Goal: Transaction & Acquisition: Obtain resource

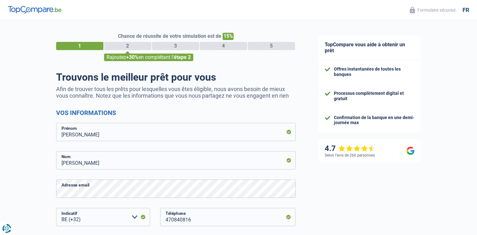
select select "32"
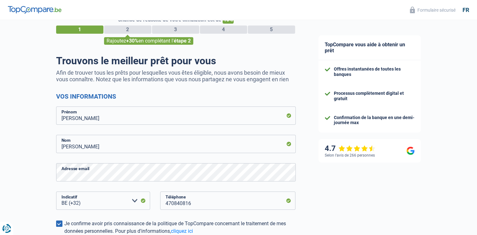
scroll to position [17, 0]
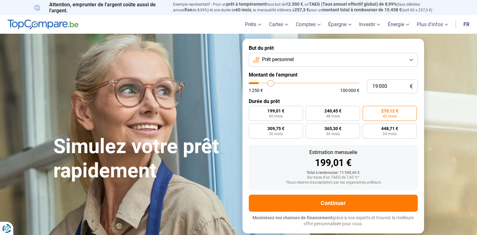
type input "20 000"
type input "20000"
type input "20 250"
type input "20250"
type input "20 500"
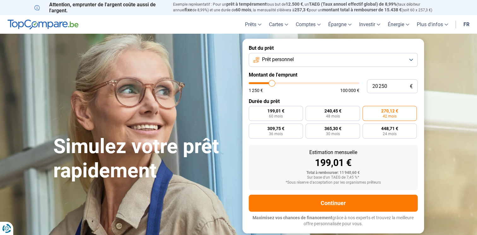
type input "20500"
type input "20 750"
type input "20750"
type input "21 000"
type input "21000"
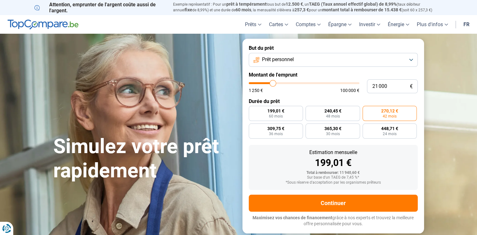
type input "21 250"
type input "21250"
type input "21 500"
type input "21500"
type input "22 000"
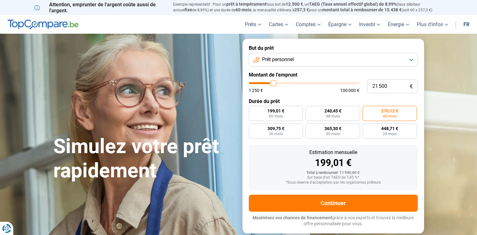
type input "22000"
type input "22 500"
type input "22500"
type input "22 750"
type input "22750"
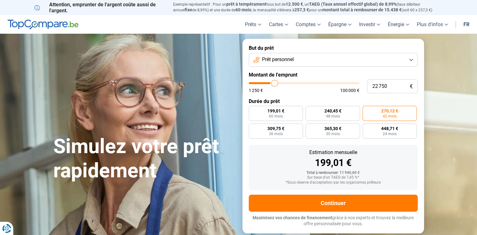
type input "23 000"
type input "23000"
type input "23 250"
type input "23250"
type input "23 500"
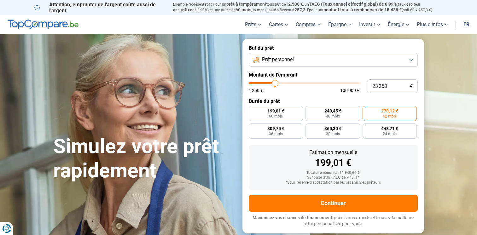
type input "23500"
type input "23 750"
type input "23750"
type input "24 000"
drag, startPoint x: 272, startPoint y: 84, endPoint x: 276, endPoint y: 85, distance: 4.6
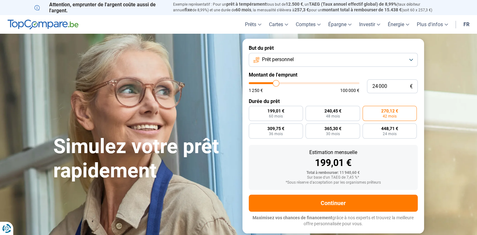
type input "24000"
click at [276, 84] on input "range" at bounding box center [304, 83] width 111 height 2
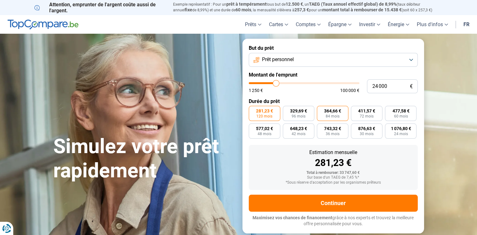
click at [346, 118] on label "364,66 € 84 mois" at bounding box center [333, 113] width 32 height 15
click at [321, 110] on input "364,66 € 84 mois" at bounding box center [319, 108] width 4 height 4
radio input "true"
click at [365, 55] on button "Prêt personnel" at bounding box center [333, 60] width 169 height 14
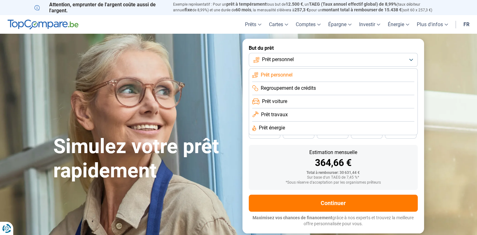
click at [304, 104] on li "Prêt voiture" at bounding box center [333, 101] width 162 height 13
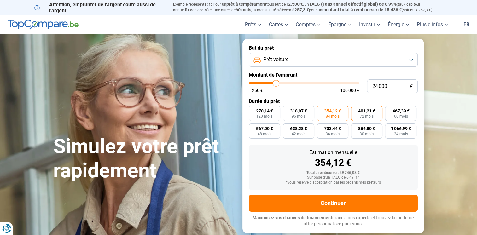
click at [363, 116] on span "72 mois" at bounding box center [367, 116] width 14 height 4
click at [355, 110] on input "401,21 € 72 mois" at bounding box center [353, 108] width 4 height 4
radio input "true"
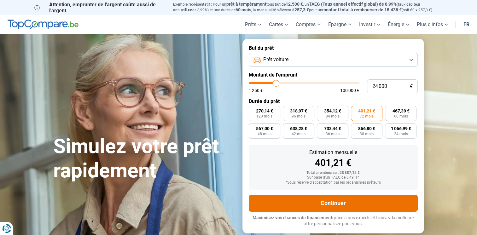
click at [337, 202] on button "Continuer" at bounding box center [333, 203] width 169 height 17
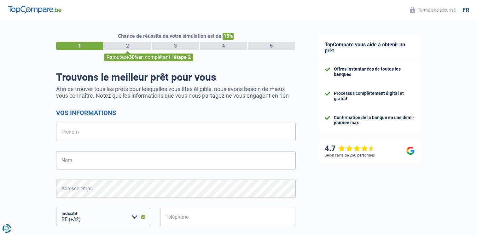
select select "32"
click at [201, 130] on input "Prénom" at bounding box center [176, 132] width 240 height 18
type input "[PERSON_NAME]"
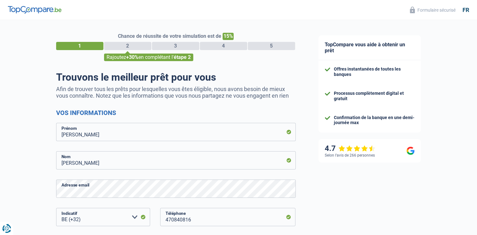
click at [40, 190] on div "Chance de réussite de votre simulation est de 15% 1 2 3 4 5 Rajoutez +30% en co…" at bounding box center [153, 179] width 307 height 323
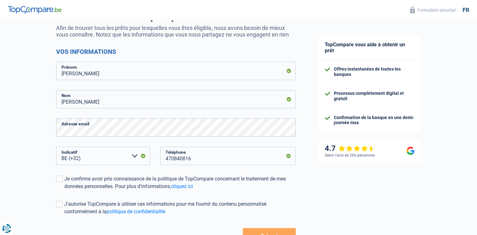
scroll to position [64, 0]
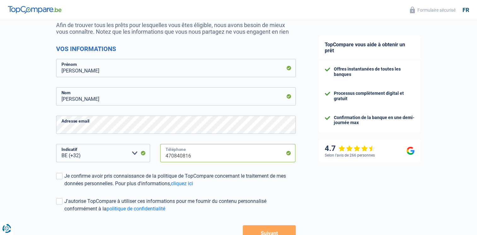
click at [202, 162] on input "470840816" at bounding box center [228, 153] width 136 height 18
type input "492958420"
click at [68, 184] on div "Je confirme avoir pris connaissance de la politique de TopCompare concernant le…" at bounding box center [180, 180] width 232 height 15
click at [64, 188] on input "Je confirme avoir pris connaissance de la politique de TopCompare concernant le…" at bounding box center [64, 188] width 0 height 0
click at [63, 200] on label "J'autorise TopCompare à utiliser ces informations pour me fournir du contenu pe…" at bounding box center [176, 205] width 240 height 15
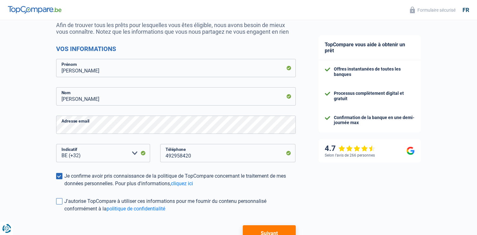
click at [64, 213] on input "J'autorise TopCompare à utiliser ces informations pour me fournir du contenu pe…" at bounding box center [64, 213] width 0 height 0
click at [257, 231] on button "Suivant" at bounding box center [269, 234] width 53 height 16
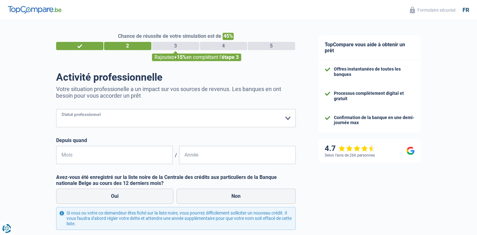
click at [137, 120] on select "Ouvrier Employé privé Employé public Invalide Indépendant Pensionné Chômeur Mut…" at bounding box center [176, 118] width 240 height 18
select select "publicEmployee"
click at [56, 109] on select "Ouvrier Employé privé Employé public Invalide Indépendant Pensionné Chômeur Mut…" at bounding box center [176, 118] width 240 height 18
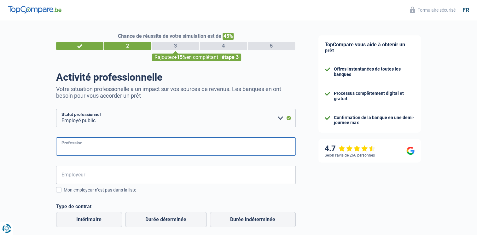
click at [88, 151] on input "Profession" at bounding box center [176, 147] width 240 height 18
paste input "soignant"
type input "soignant"
click at [94, 182] on input "Employeur" at bounding box center [176, 175] width 240 height 18
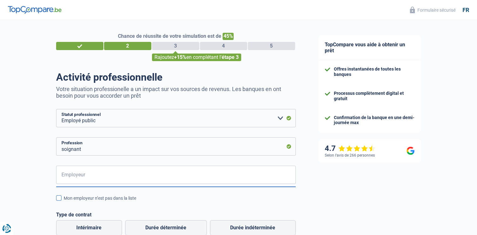
click at [61, 201] on label "Mon employeur n’est pas dans la liste" at bounding box center [176, 198] width 240 height 7
click at [64, 202] on input "Mon employeur n’est pas dans la liste" at bounding box center [64, 202] width 0 height 0
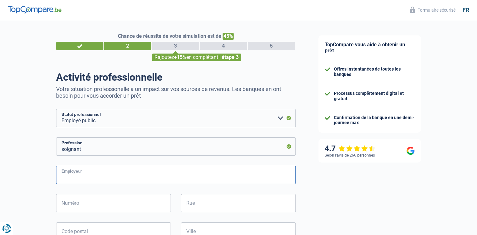
click at [90, 175] on input "Employeur" at bounding box center [176, 175] width 240 height 18
type input "ACIS ASBL"
type input "126"
type input "AVENUE DE LOUDUN"
type input "7900"
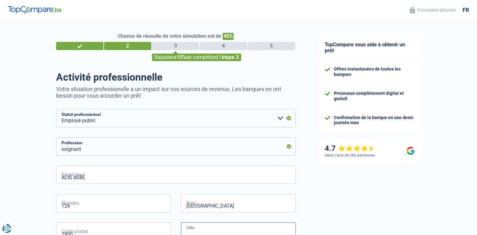
type input "LEUZE-EN-HAINAUT"
select select "BE"
type input "05"
type input "2022"
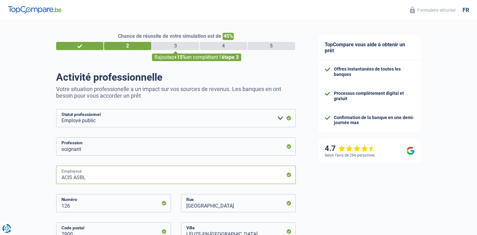
scroll to position [242, 0]
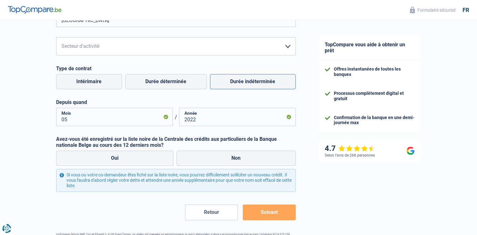
click at [235, 84] on label "Durée indéterminée" at bounding box center [253, 81] width 86 height 15
click at [235, 84] on input "Durée indéterminée" at bounding box center [253, 81] width 86 height 15
radio input "true"
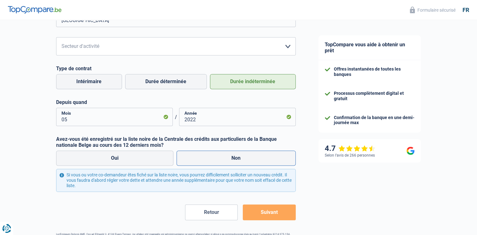
click at [229, 157] on label "Non" at bounding box center [236, 158] width 119 height 15
click at [229, 157] on input "Non" at bounding box center [236, 158] width 119 height 15
radio input "true"
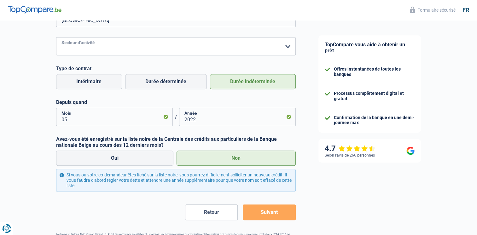
click at [275, 45] on select "Agriculture/Pêche Industrie Horeca Courier/Fitness/Taxi Construction Banques/As…" at bounding box center [176, 46] width 240 height 18
select select "bigCompanies"
click at [56, 38] on select "Agriculture/Pêche Industrie Horeca Courier/Fitness/Taxi Construction Banques/As…" at bounding box center [176, 46] width 240 height 18
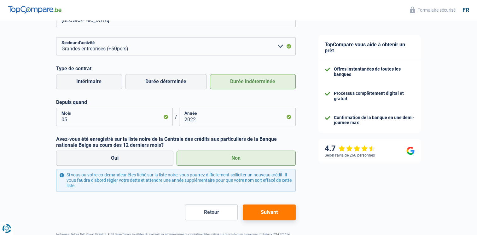
click at [253, 209] on button "Suivant" at bounding box center [269, 213] width 53 height 16
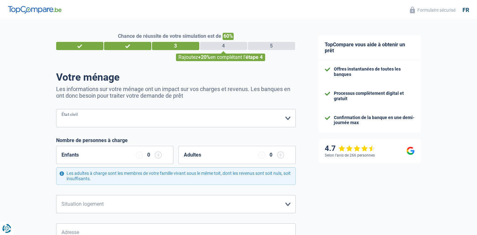
click at [216, 124] on select "Célibataire Marié(e) Cohabitant(e) légal(e) Divorcé(e) Veuf(ve) Séparé (de fait…" at bounding box center [176, 118] width 240 height 18
select select "single"
click at [56, 109] on select "Célibataire Marié(e) Cohabitant(e) légal(e) Divorcé(e) Veuf(ve) Séparé (de fait…" at bounding box center [176, 118] width 240 height 18
click at [138, 208] on select "Locataire Propriétaire avec prêt hypothécaire Propriétaire sans prêt hypothécai…" at bounding box center [176, 204] width 240 height 18
select select "rents"
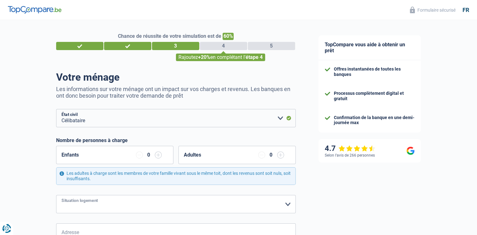
click at [56, 195] on select "Locataire Propriétaire avec prêt hypothécaire Propriétaire sans prêt hypothécai…" at bounding box center [176, 204] width 240 height 18
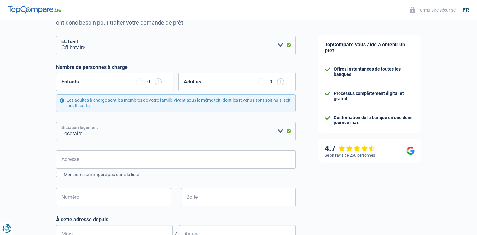
scroll to position [106, 0]
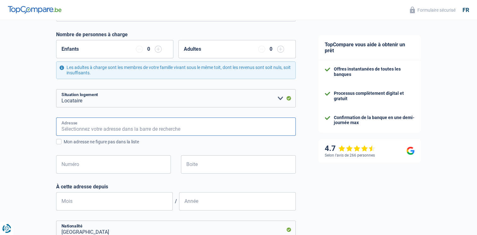
click at [281, 127] on input "Adresse" at bounding box center [176, 127] width 240 height 18
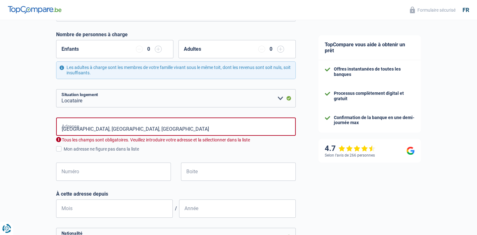
type input "Avenue du Centenaire, 6061, Charleroi, BE"
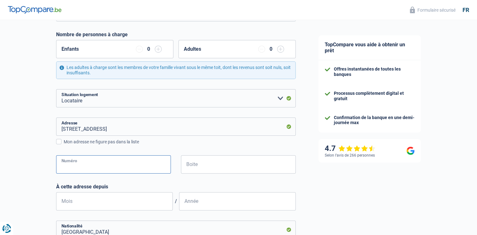
click at [119, 162] on input "Numéro" at bounding box center [113, 165] width 115 height 18
type input "131"
click at [186, 161] on input "Boite" at bounding box center [238, 165] width 115 height 18
click at [138, 204] on input "Mois" at bounding box center [114, 201] width 117 height 18
type input "05"
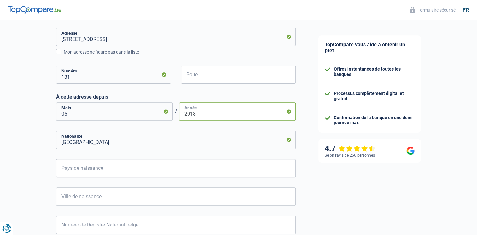
scroll to position [197, 0]
type input "2018"
click at [90, 117] on input "05" at bounding box center [114, 111] width 117 height 18
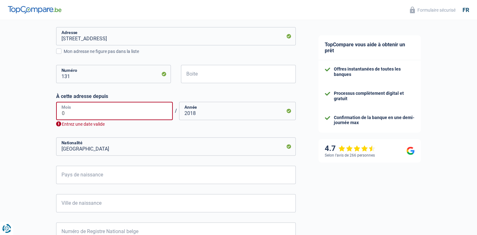
type input "01"
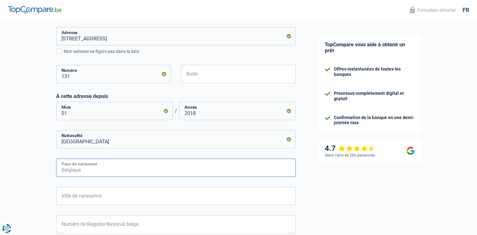
click at [82, 172] on input "Pays de naissance" at bounding box center [176, 168] width 240 height 18
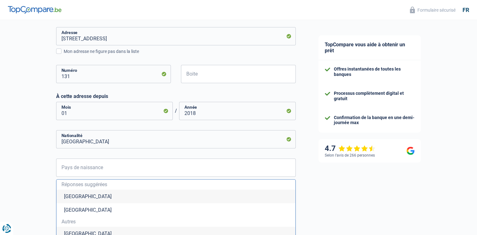
click at [87, 196] on li "Belgique" at bounding box center [175, 197] width 239 height 14
type input "Belgique"
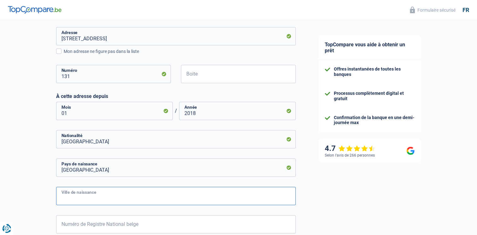
click at [71, 196] on input "Ville de naissance" at bounding box center [176, 196] width 240 height 18
type input "m"
type input "Mortsel"
click at [41, 205] on div "Chance de réussite de votre simulation est de 60% 1 2 3 4 5 Rajoutez +20% en co…" at bounding box center [153, 59] width 307 height 476
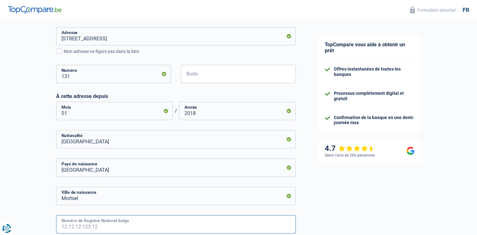
click at [88, 223] on input "Numéro de Registre National belge" at bounding box center [176, 224] width 240 height 18
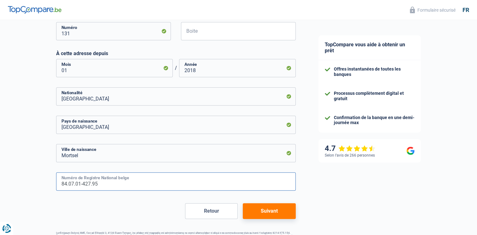
scroll to position [261, 0]
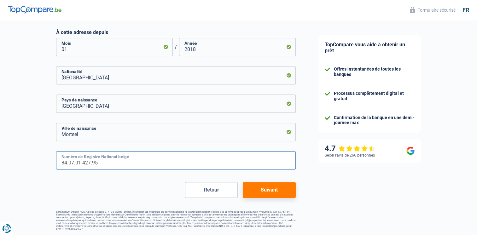
type input "84.07.01-427.95"
click at [274, 191] on button "Suivant" at bounding box center [269, 190] width 53 height 16
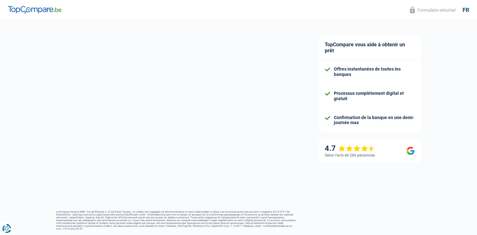
select select "netSalary"
select select "mealVouchers"
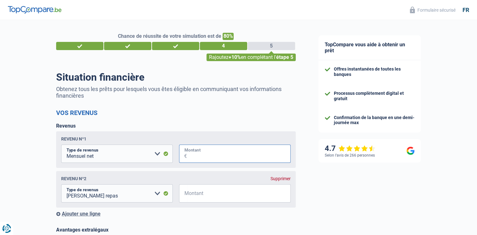
click at [222, 153] on input "Montant" at bounding box center [239, 154] width 104 height 18
type input "3.350"
click at [274, 177] on div "Supprimer" at bounding box center [281, 178] width 20 height 5
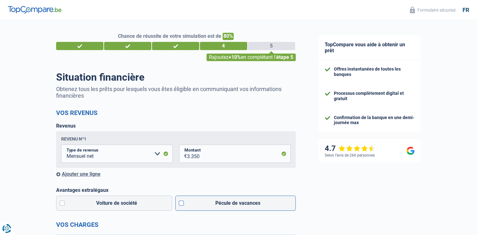
click at [245, 207] on label "Pécule de vacances" at bounding box center [235, 203] width 120 height 15
click at [245, 207] on input "Pécule de vacances" at bounding box center [235, 203] width 120 height 15
checkbox input "true"
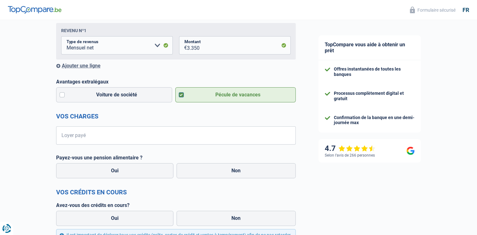
scroll to position [120, 0]
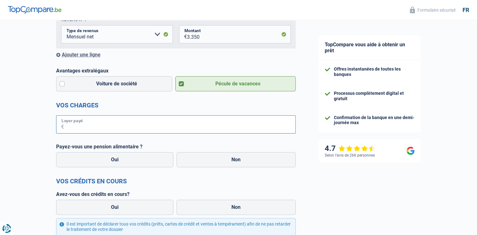
click at [271, 124] on input "Loyer payé" at bounding box center [180, 124] width 232 height 18
type input "800"
click at [232, 161] on label "Non" at bounding box center [236, 159] width 119 height 15
click at [232, 161] on input "Non" at bounding box center [236, 159] width 119 height 15
radio input "true"
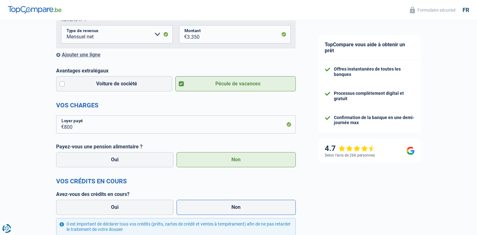
click at [226, 202] on label "Non" at bounding box center [236, 207] width 119 height 15
click at [226, 202] on input "Non" at bounding box center [236, 207] width 119 height 15
radio input "true"
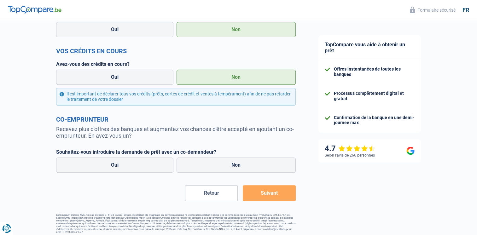
scroll to position [251, 0]
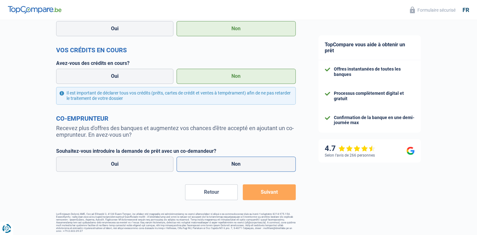
click at [253, 158] on label "Non" at bounding box center [236, 164] width 119 height 15
click at [253, 158] on input "Non" at bounding box center [236, 164] width 119 height 15
radio input "true"
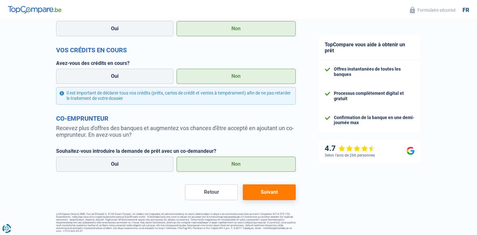
click at [265, 193] on button "Suivant" at bounding box center [269, 193] width 53 height 16
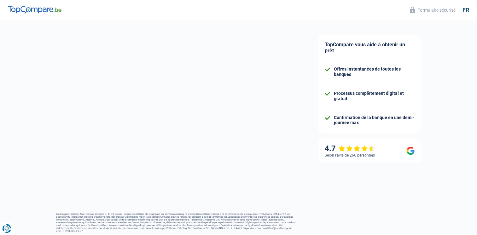
select select "car"
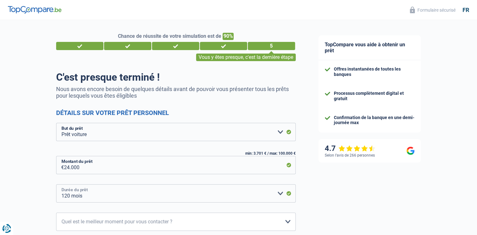
click at [279, 194] on select "12 mois 18 mois 24 mois 30 mois 36 mois 42 mois 48 mois 60 mois 72 mois 84 mois…" at bounding box center [176, 194] width 240 height 18
select select "72"
click at [56, 185] on select "12 mois 18 mois 24 mois 30 mois 36 mois 42 mois 48 mois 60 mois 72 mois 84 mois…" at bounding box center [176, 194] width 240 height 18
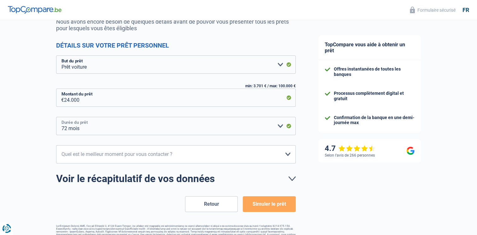
scroll to position [72, 0]
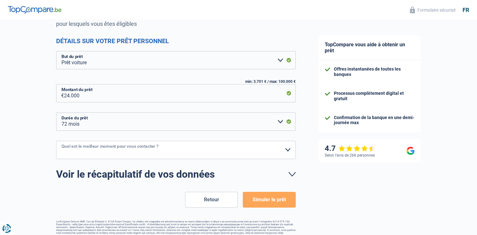
click at [270, 154] on select "10h-12h 12h-14h 14h-16h 16h-18h Veuillez sélectionner une option" at bounding box center [176, 150] width 240 height 18
select select "12-14"
click at [56, 141] on select "10h-12h 12h-14h 14h-16h 16h-18h Veuillez sélectionner une option" at bounding box center [176, 150] width 240 height 18
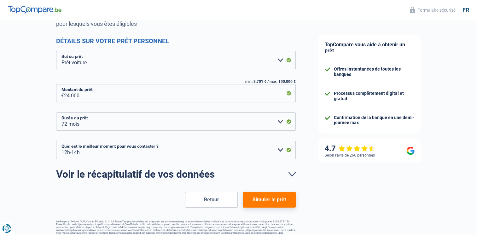
click at [277, 205] on button "Simuler le prêt" at bounding box center [269, 200] width 53 height 16
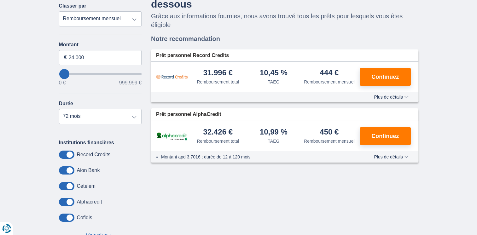
scroll to position [43, 0]
